Goal: Information Seeking & Learning: Compare options

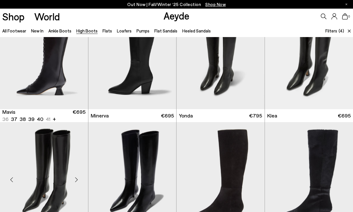
scroll to position [145, 0]
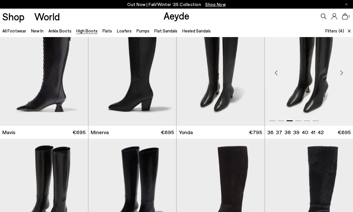
click at [272, 120] on span at bounding box center [272, 120] width 6 height 1
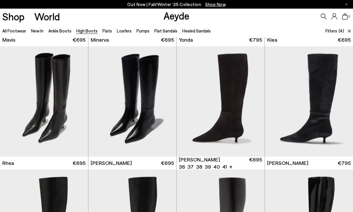
scroll to position [231, 0]
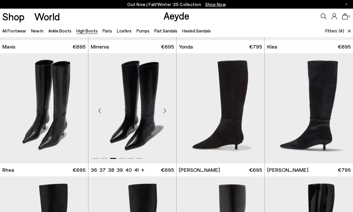
click at [100, 114] on div "Previous slide" at bounding box center [99, 110] width 17 height 17
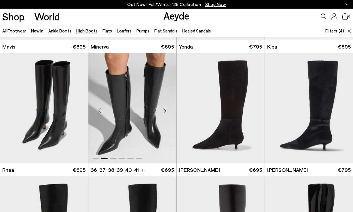
click at [100, 114] on div "Previous slide" at bounding box center [99, 110] width 17 height 17
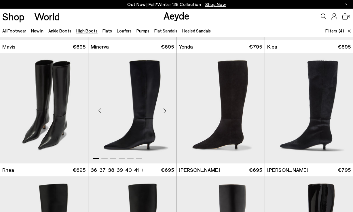
click at [146, 118] on img "1 / 6" at bounding box center [132, 108] width 88 height 110
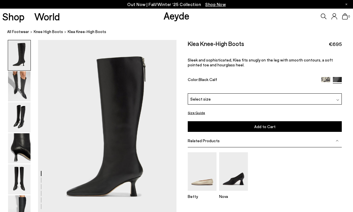
click at [20, 65] on img at bounding box center [19, 55] width 22 height 30
click at [20, 92] on img at bounding box center [19, 86] width 22 height 30
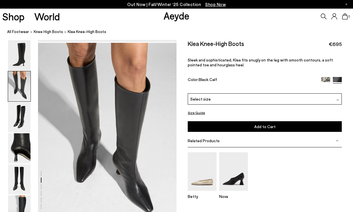
scroll to position [186, 0]
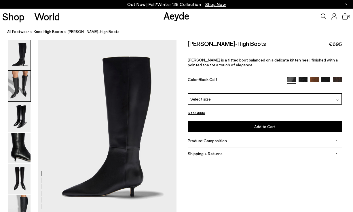
click at [18, 89] on img at bounding box center [19, 86] width 22 height 30
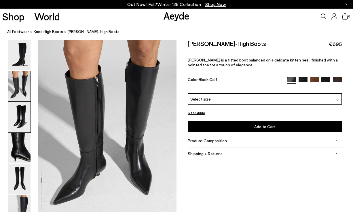
click at [17, 114] on img at bounding box center [19, 117] width 22 height 30
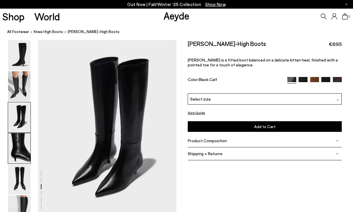
click at [17, 148] on img at bounding box center [19, 148] width 22 height 30
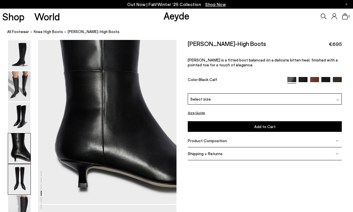
click at [18, 175] on img at bounding box center [19, 180] width 22 height 30
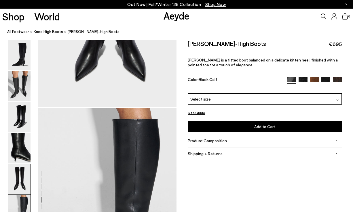
click at [20, 200] on img at bounding box center [19, 211] width 22 height 30
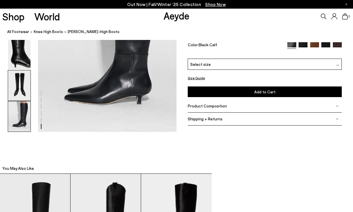
scroll to position [1025, 0]
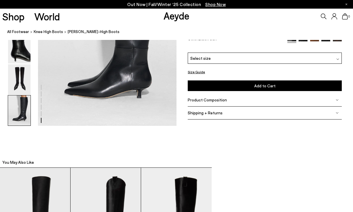
click at [207, 100] on span "Product Composition" at bounding box center [207, 99] width 39 height 5
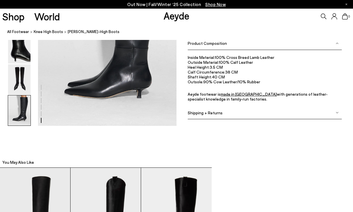
click at [217, 114] on span "Shipping + Returns" at bounding box center [205, 112] width 35 height 5
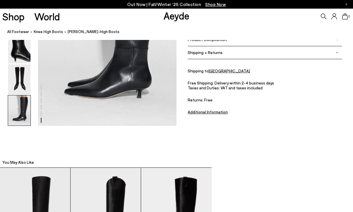
click at [211, 113] on u "Additional Information" at bounding box center [208, 112] width 40 height 5
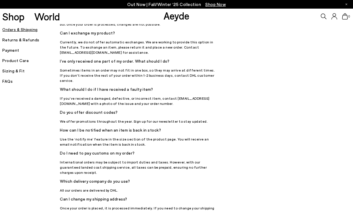
scroll to position [106, 0]
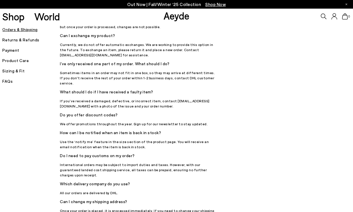
click at [32, 41] on h5 "Returns & Refunds" at bounding box center [31, 40] width 58 height 8
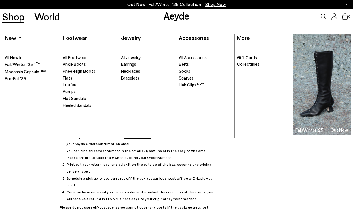
click at [9, 15] on link "Shop" at bounding box center [13, 17] width 22 height 10
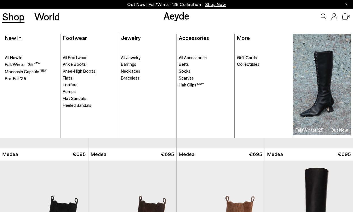
click at [79, 71] on span "Knee-High Boots" at bounding box center [79, 70] width 32 height 5
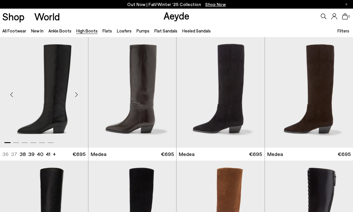
click at [75, 94] on div "Next slide" at bounding box center [76, 94] width 17 height 17
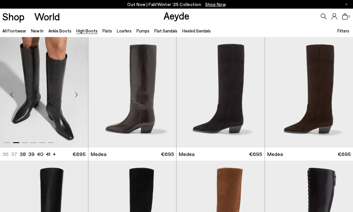
click at [75, 94] on div "Next slide" at bounding box center [76, 94] width 17 height 17
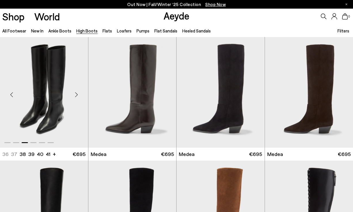
click at [75, 94] on div "Next slide" at bounding box center [76, 94] width 17 height 17
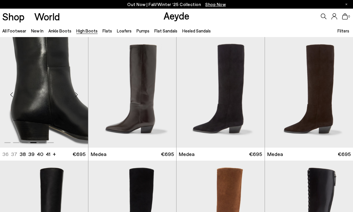
click at [75, 94] on div "Next slide" at bounding box center [76, 94] width 17 height 17
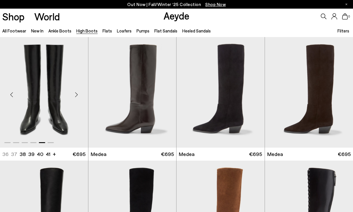
click at [75, 94] on div "Next slide" at bounding box center [76, 94] width 17 height 17
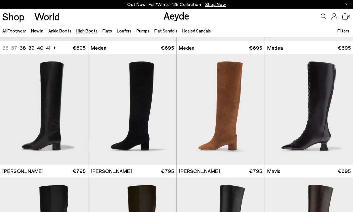
scroll to position [166, 0]
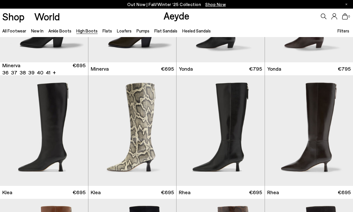
scroll to position [341, 0]
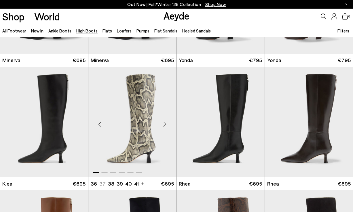
click at [163, 125] on div "Next slide" at bounding box center [164, 124] width 17 height 17
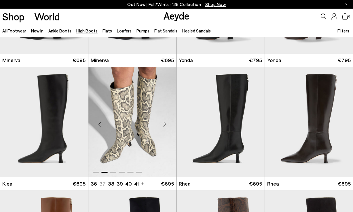
click at [163, 125] on div "Next slide" at bounding box center [164, 124] width 17 height 17
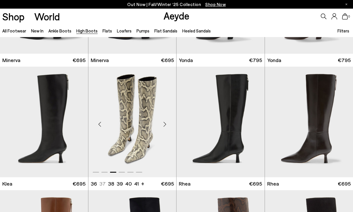
click at [163, 125] on div "Next slide" at bounding box center [164, 124] width 17 height 17
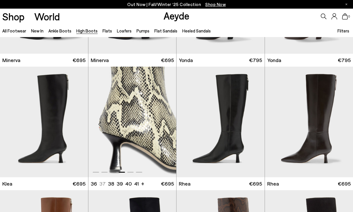
click at [163, 125] on div "Next slide" at bounding box center [164, 124] width 17 height 17
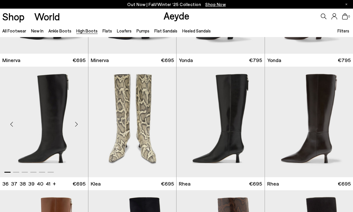
click at [78, 122] on div "Next slide" at bounding box center [76, 124] width 17 height 17
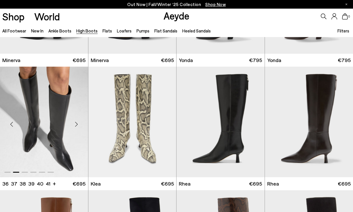
click at [78, 122] on div "Next slide" at bounding box center [76, 124] width 17 height 17
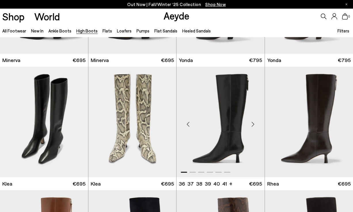
click at [254, 125] on div "Next slide" at bounding box center [252, 124] width 17 height 17
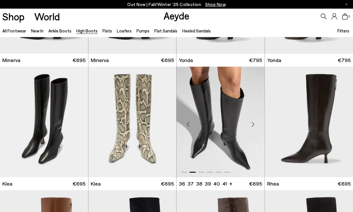
click at [254, 125] on div "Next slide" at bounding box center [252, 124] width 17 height 17
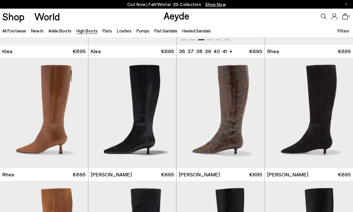
scroll to position [474, 0]
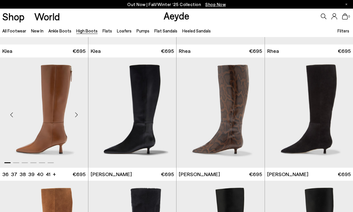
click at [77, 116] on div "Next slide" at bounding box center [76, 114] width 17 height 17
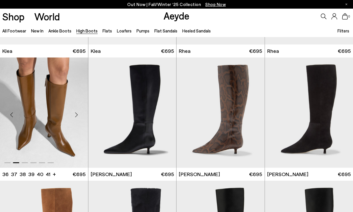
click at [77, 116] on div "Next slide" at bounding box center [76, 114] width 17 height 17
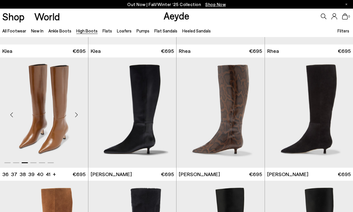
click at [77, 116] on div "Next slide" at bounding box center [76, 114] width 17 height 17
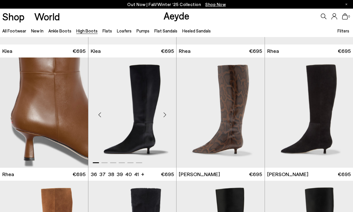
click at [165, 114] on div "Next slide" at bounding box center [164, 114] width 17 height 17
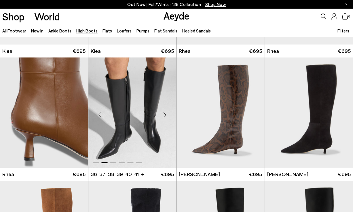
click at [165, 114] on div "Next slide" at bounding box center [164, 114] width 17 height 17
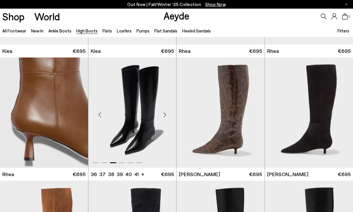
click at [165, 114] on div "Next slide" at bounding box center [164, 114] width 17 height 17
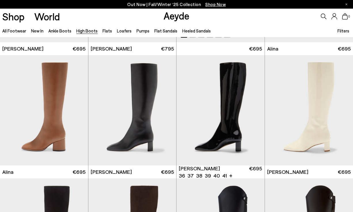
scroll to position [747, 0]
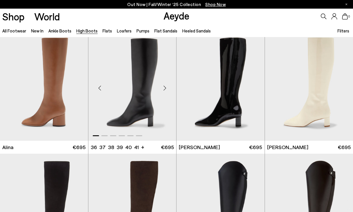
click at [165, 88] on div "Next slide" at bounding box center [164, 87] width 17 height 17
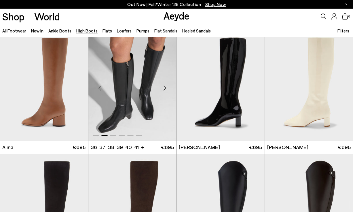
click at [165, 88] on div "Next slide" at bounding box center [164, 87] width 17 height 17
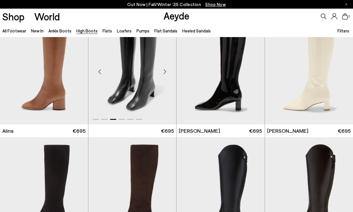
scroll to position [733, 0]
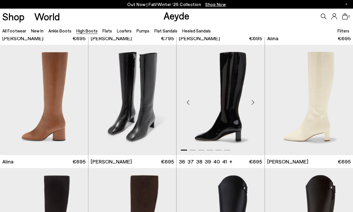
click at [253, 105] on div "Next slide" at bounding box center [252, 102] width 17 height 17
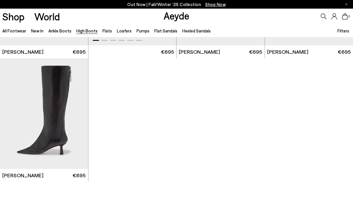
scroll to position [1222, 0]
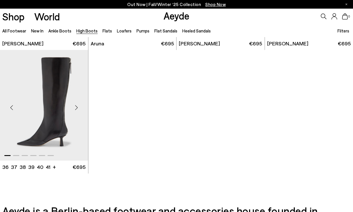
click at [76, 106] on div "Next slide" at bounding box center [76, 107] width 17 height 17
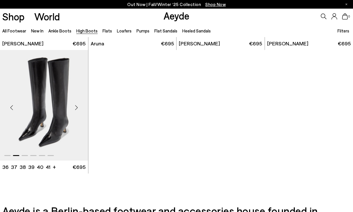
click at [76, 106] on div "Next slide" at bounding box center [76, 107] width 17 height 17
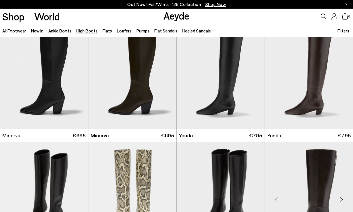
scroll to position [237, 0]
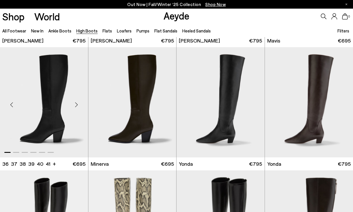
click at [77, 105] on div "Next slide" at bounding box center [76, 104] width 17 height 17
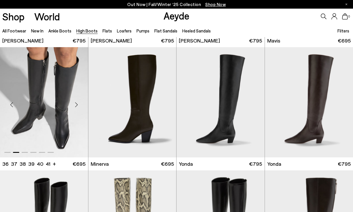
click at [77, 105] on div "Next slide" at bounding box center [76, 104] width 17 height 17
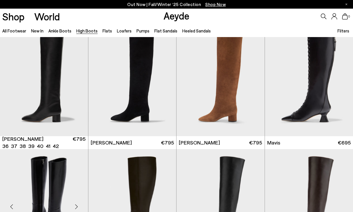
scroll to position [133, 0]
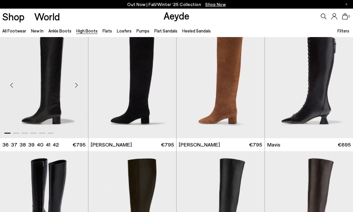
click at [76, 83] on div "Next slide" at bounding box center [76, 85] width 17 height 17
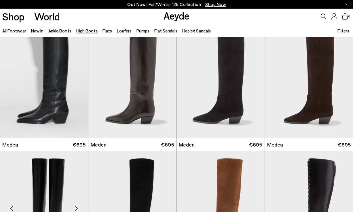
scroll to position [4, 0]
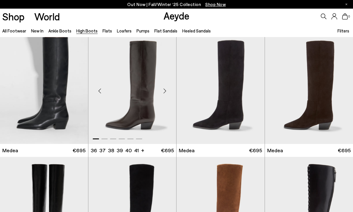
click at [165, 92] on div "Next slide" at bounding box center [164, 90] width 17 height 17
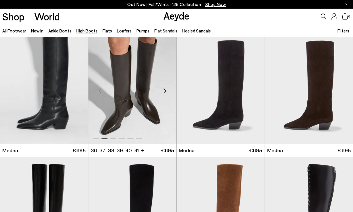
click at [165, 91] on div "Next slide" at bounding box center [164, 90] width 17 height 17
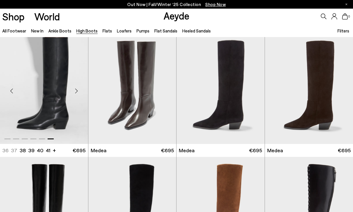
click at [75, 89] on div "Next slide" at bounding box center [76, 90] width 17 height 17
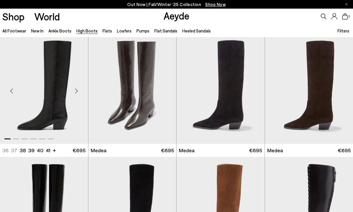
click at [75, 89] on div "Next slide" at bounding box center [76, 90] width 17 height 17
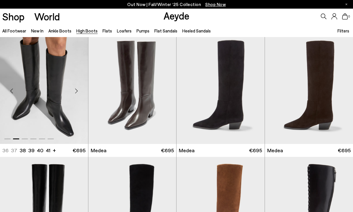
click at [75, 89] on div "Next slide" at bounding box center [76, 90] width 17 height 17
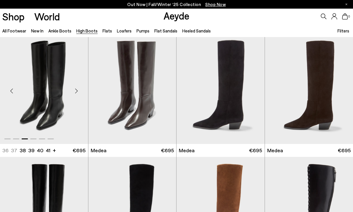
click at [75, 89] on div "Next slide" at bounding box center [76, 90] width 17 height 17
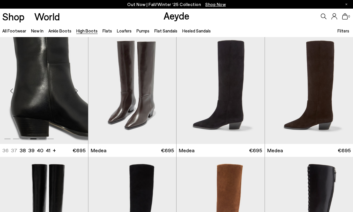
scroll to position [0, 0]
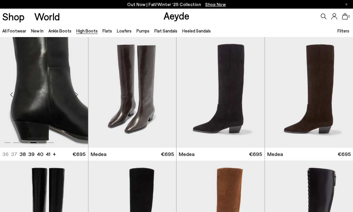
click at [78, 97] on div "Next slide" at bounding box center [76, 94] width 17 height 17
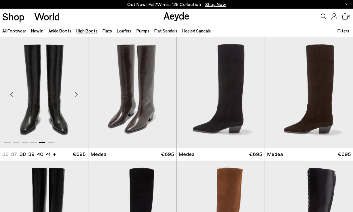
click at [78, 97] on div "Next slide" at bounding box center [76, 94] width 17 height 17
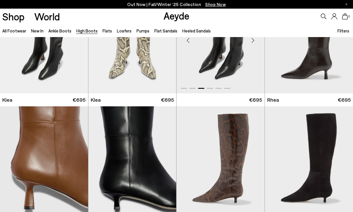
scroll to position [413, 0]
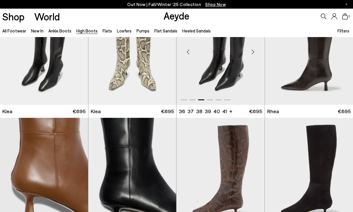
click at [253, 54] on div "Next slide" at bounding box center [252, 51] width 17 height 17
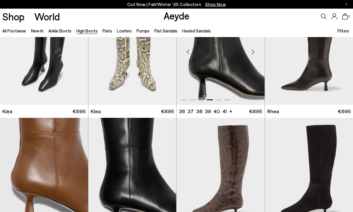
click at [223, 66] on img "4 / 6" at bounding box center [220, 49] width 88 height 110
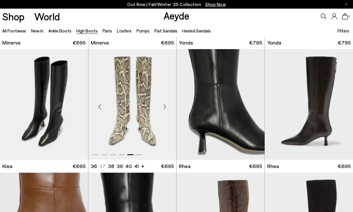
scroll to position [366, 0]
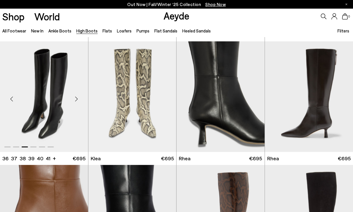
click at [75, 99] on div "Next slide" at bounding box center [76, 98] width 17 height 17
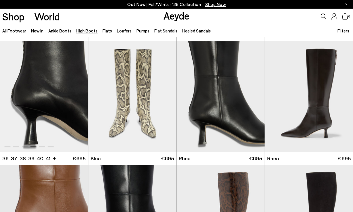
click at [75, 99] on div "Next slide" at bounding box center [76, 98] width 17 height 17
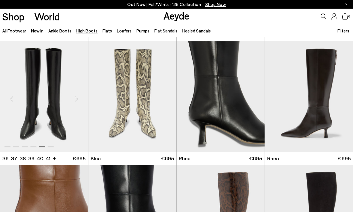
click at [58, 100] on img "5 / 6" at bounding box center [44, 96] width 88 height 110
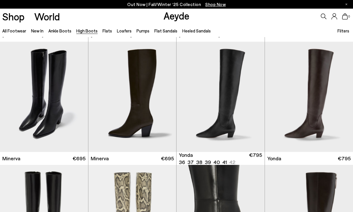
scroll to position [243, 0]
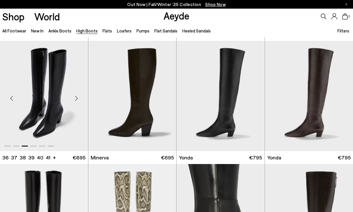
click at [77, 97] on div "Next slide" at bounding box center [76, 98] width 17 height 17
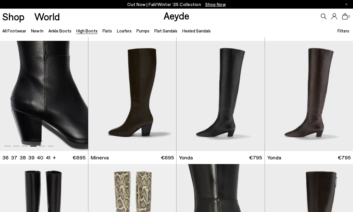
click at [77, 97] on div "Next slide" at bounding box center [76, 98] width 17 height 17
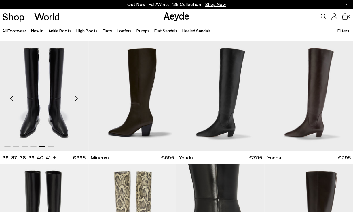
click at [77, 97] on div "Next slide" at bounding box center [76, 98] width 17 height 17
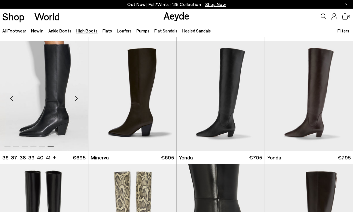
click at [51, 92] on img "6 / 6" at bounding box center [44, 96] width 88 height 110
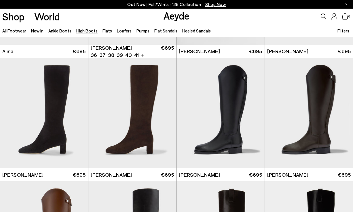
scroll to position [848, 0]
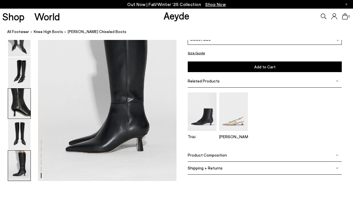
scroll to position [958, 0]
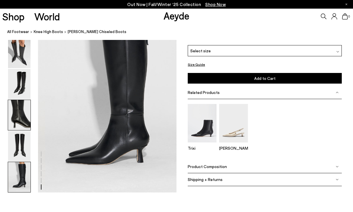
click at [19, 120] on img at bounding box center [19, 115] width 22 height 30
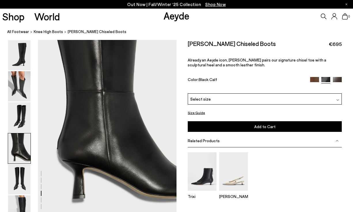
scroll to position [556, 0]
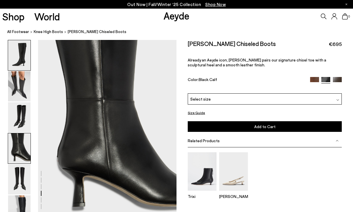
click at [19, 66] on img at bounding box center [19, 55] width 22 height 30
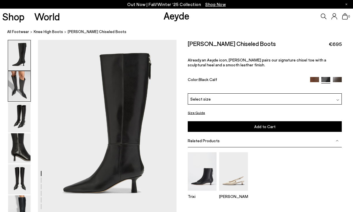
click at [18, 92] on img at bounding box center [19, 86] width 22 height 30
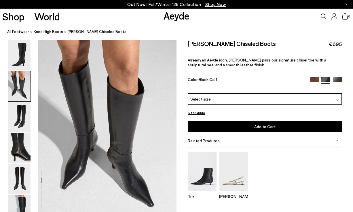
scroll to position [186, 0]
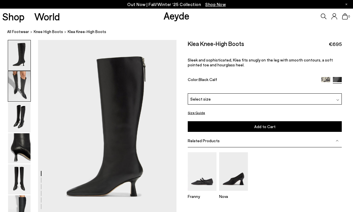
click at [21, 94] on img at bounding box center [19, 86] width 22 height 30
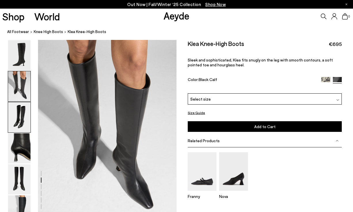
click at [20, 111] on img at bounding box center [19, 117] width 22 height 30
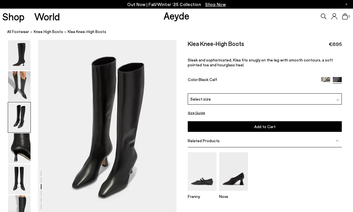
scroll to position [371, 0]
